Goal: Task Accomplishment & Management: Use online tool/utility

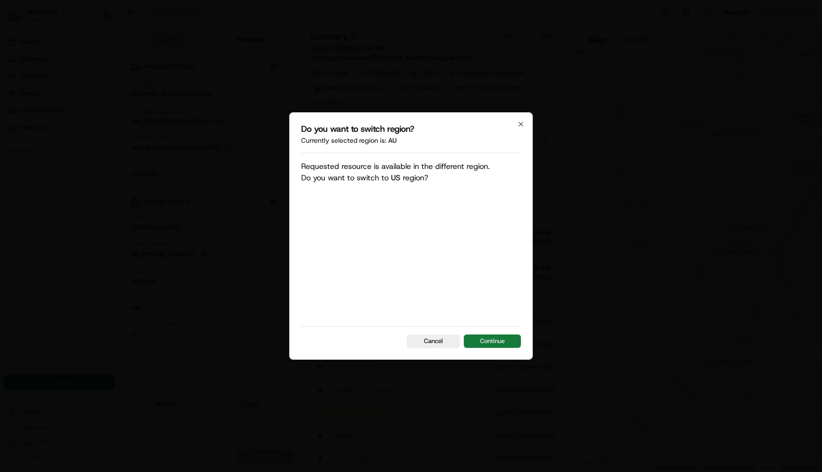
click at [489, 341] on button "Continue" at bounding box center [492, 341] width 57 height 13
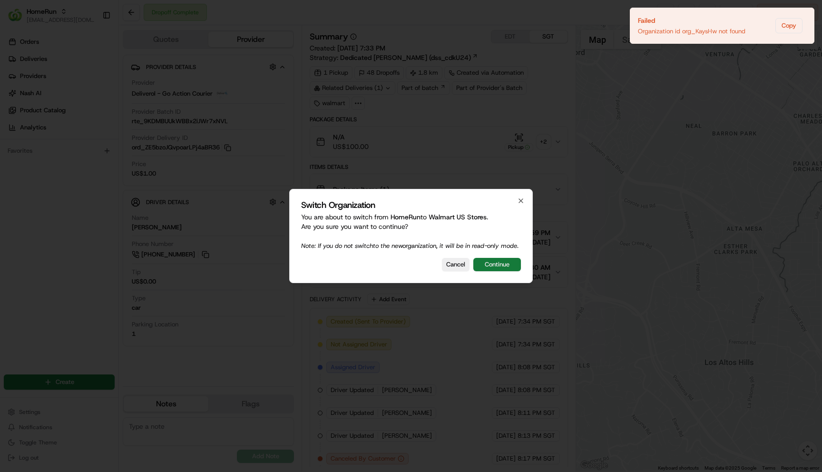
click at [498, 266] on button "Continue" at bounding box center [497, 264] width 48 height 13
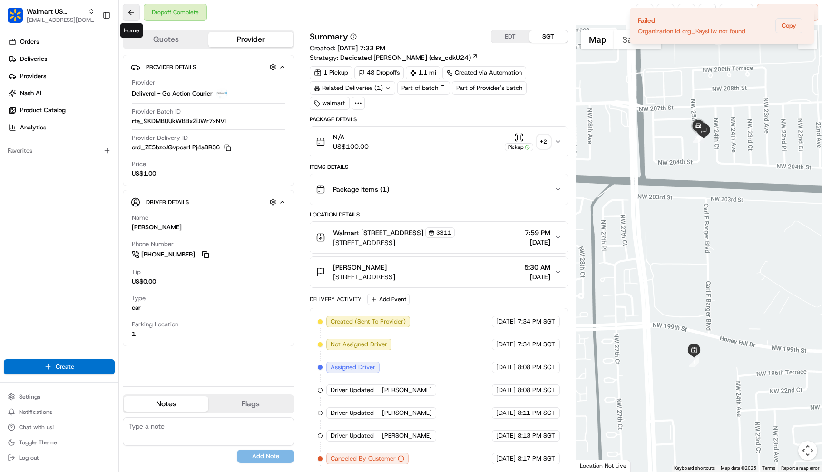
click at [129, 12] on button at bounding box center [131, 12] width 17 height 17
